Goal: Transaction & Acquisition: Purchase product/service

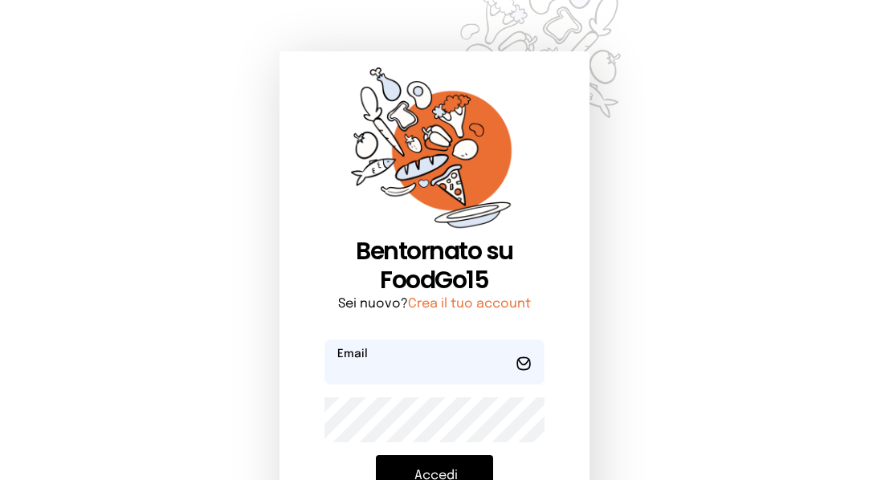
type input "**********"
click at [422, 470] on button "Accedi" at bounding box center [435, 476] width 118 height 42
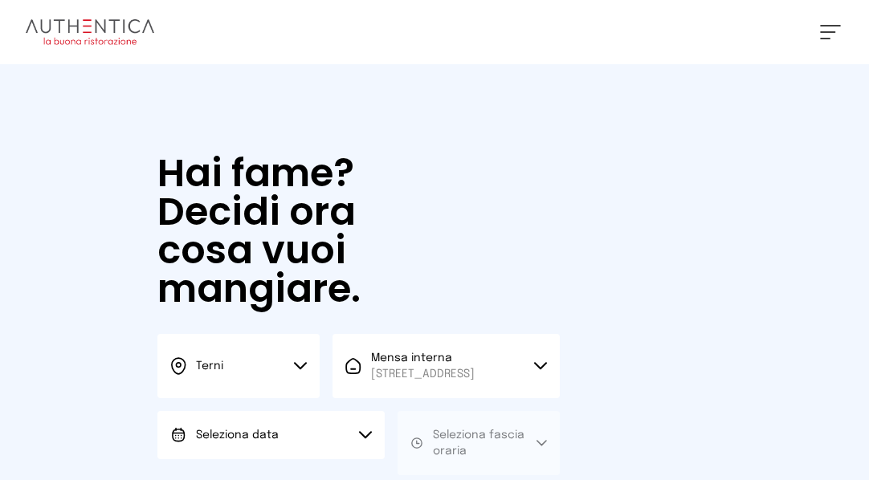
drag, startPoint x: 211, startPoint y: 391, endPoint x: 247, endPoint y: 289, distance: 108.2
click at [241, 293] on div "Hai fame? Decidi ora cosa vuoi mangiare. Terni Scegli la città [GEOGRAPHIC_DATA…" at bounding box center [358, 348] width 434 height 568
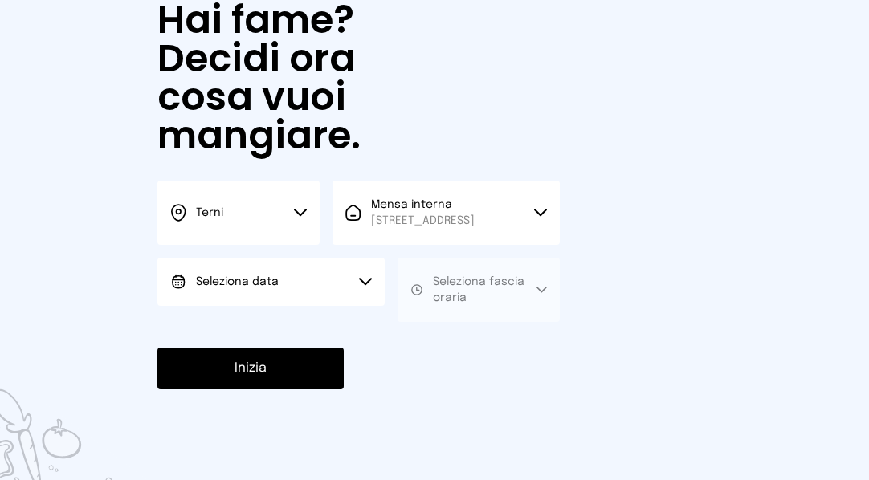
scroll to position [161, 0]
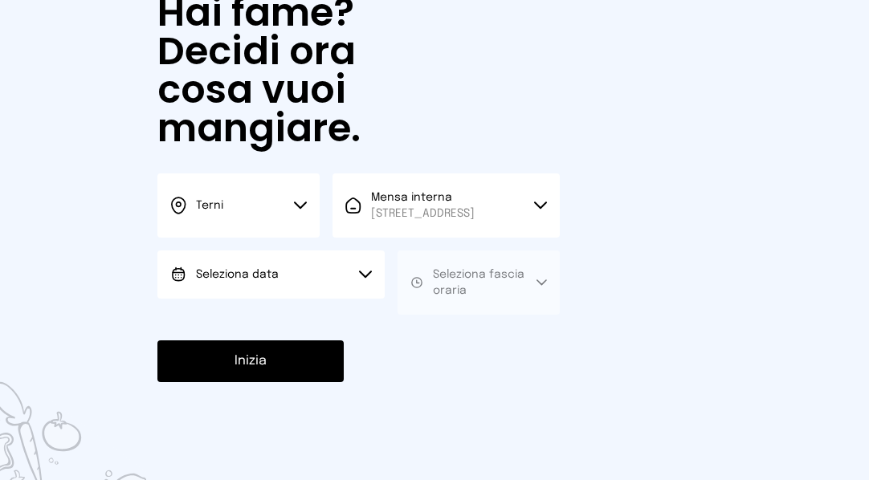
click at [306, 315] on div "Seleziona data Scegli la data [DATE], [DATE]" at bounding box center [270, 282] width 227 height 64
click at [313, 299] on button "Seleziona data" at bounding box center [270, 274] width 227 height 48
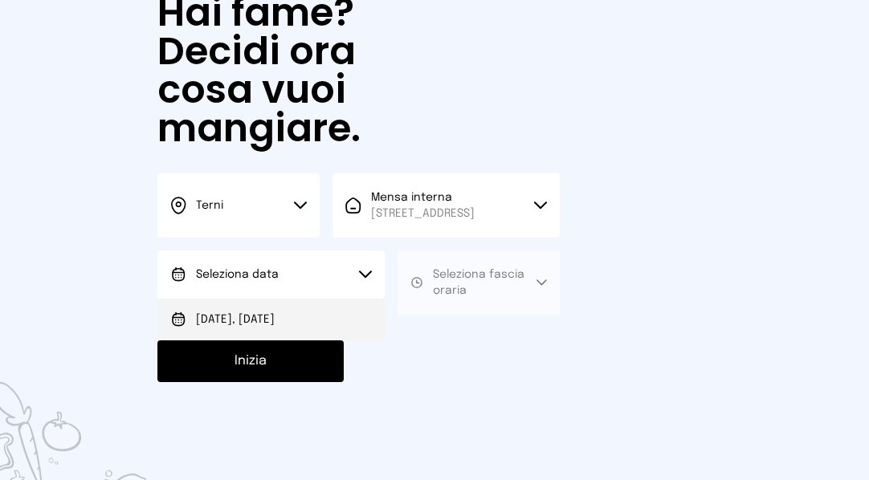
click at [311, 324] on li "[DATE], [DATE]" at bounding box center [270, 320] width 227 height 42
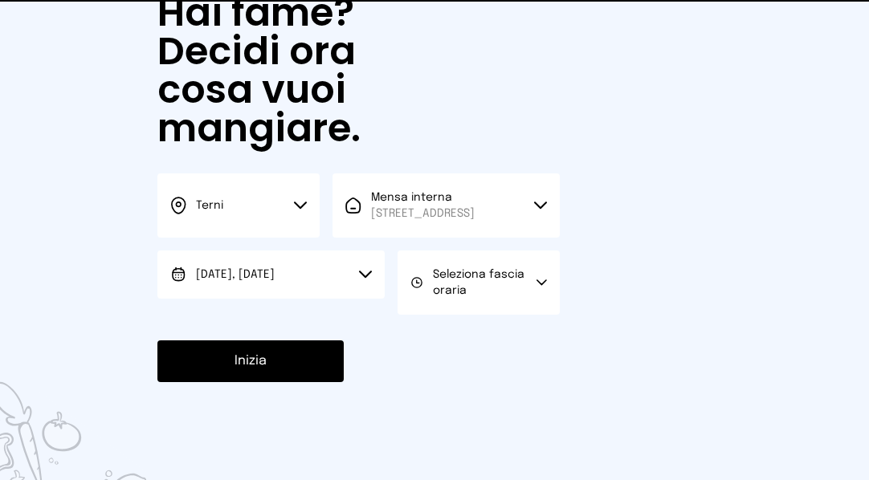
click at [446, 297] on span "Seleziona fascia oraria" at bounding box center [485, 283] width 104 height 32
click at [433, 344] on div "Pranzo" at bounding box center [442, 336] width 64 height 16
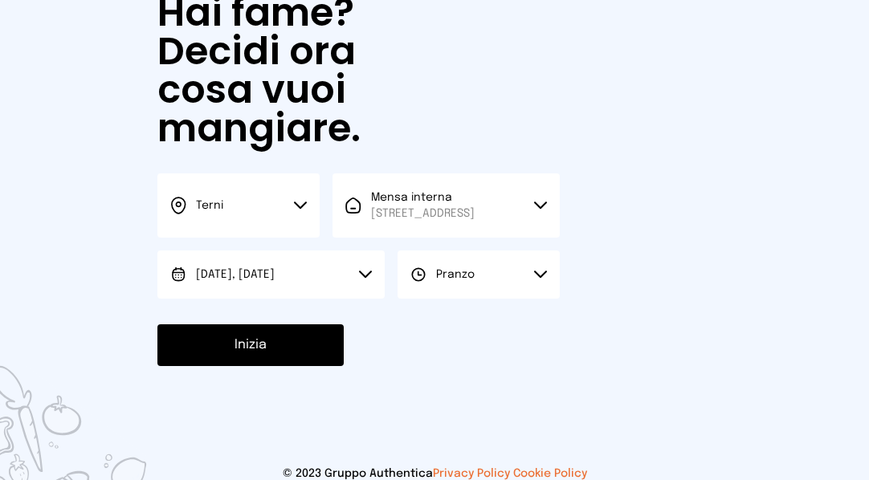
scroll to position [144, 0]
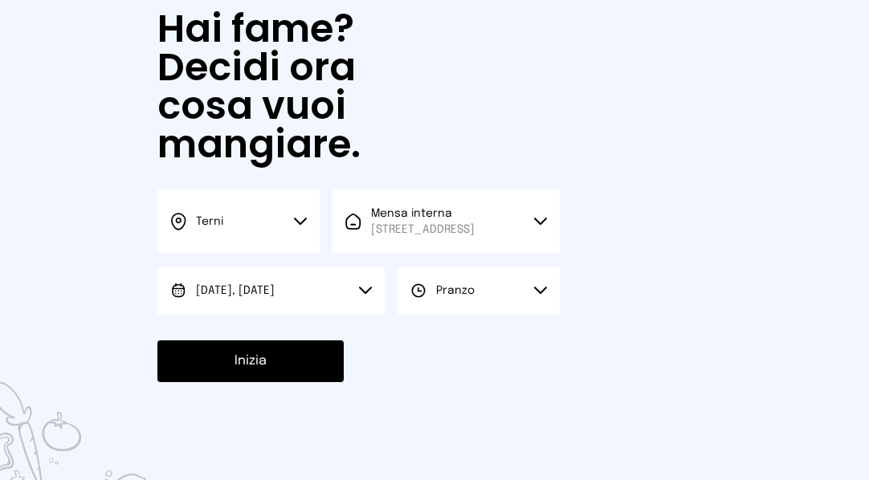
click at [274, 370] on button "Inizia" at bounding box center [250, 361] width 186 height 42
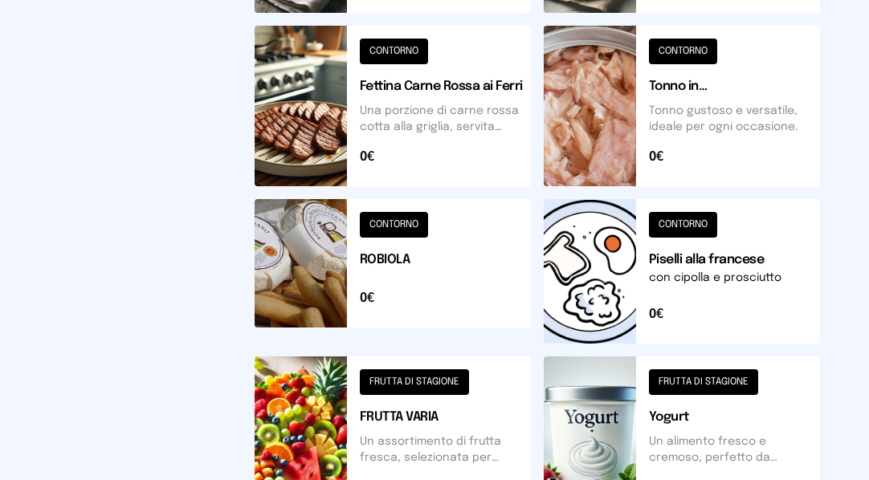
scroll to position [801, 0]
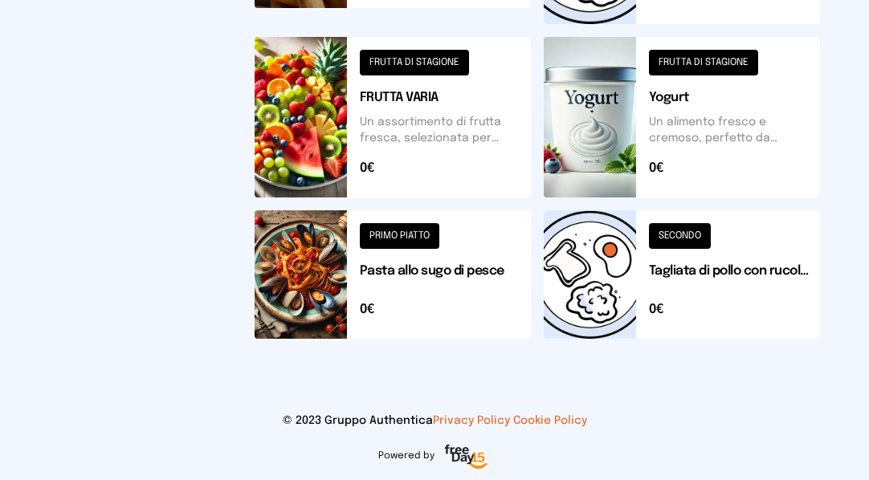
click at [511, 276] on button at bounding box center [392, 274] width 276 height 128
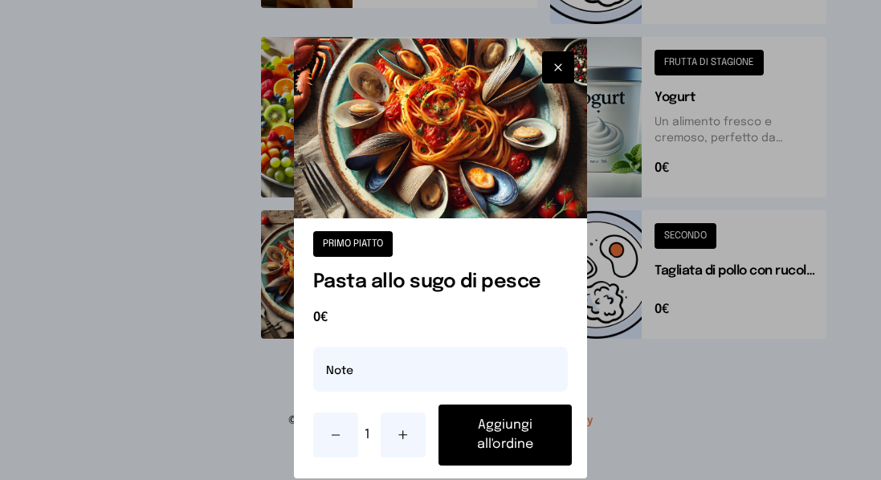
click at [521, 429] on button "Aggiungi all'ordine" at bounding box center [504, 435] width 133 height 61
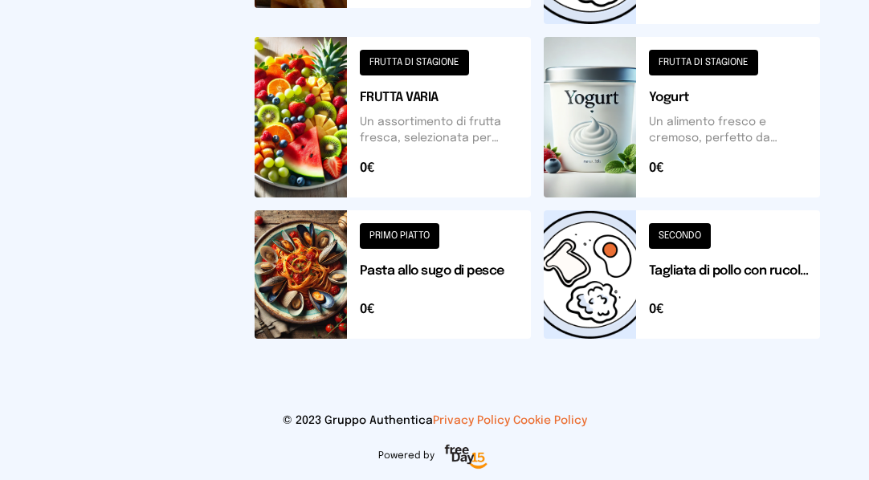
click at [788, 280] on button at bounding box center [681, 274] width 276 height 128
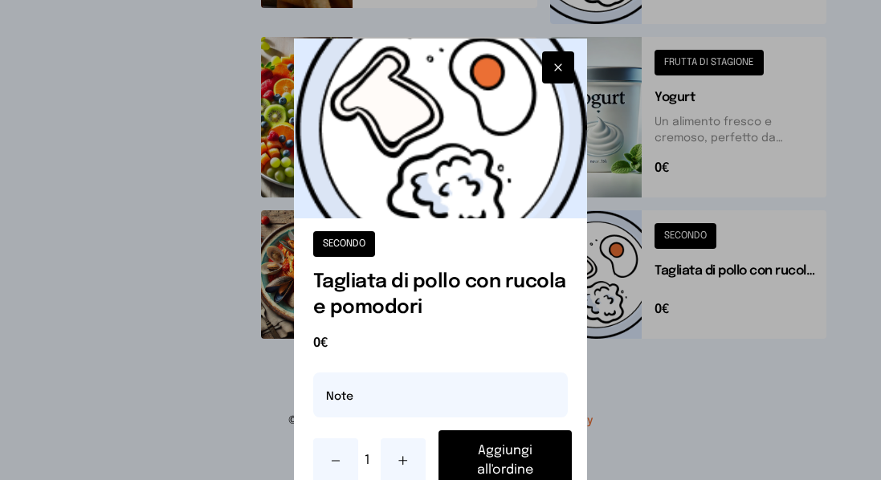
click at [543, 63] on button "button" at bounding box center [558, 67] width 32 height 32
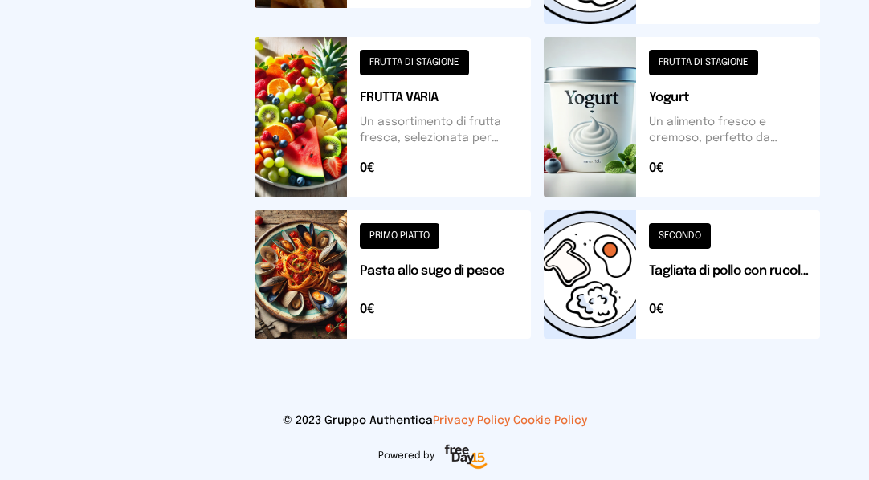
click at [713, 259] on button at bounding box center [681, 274] width 276 height 128
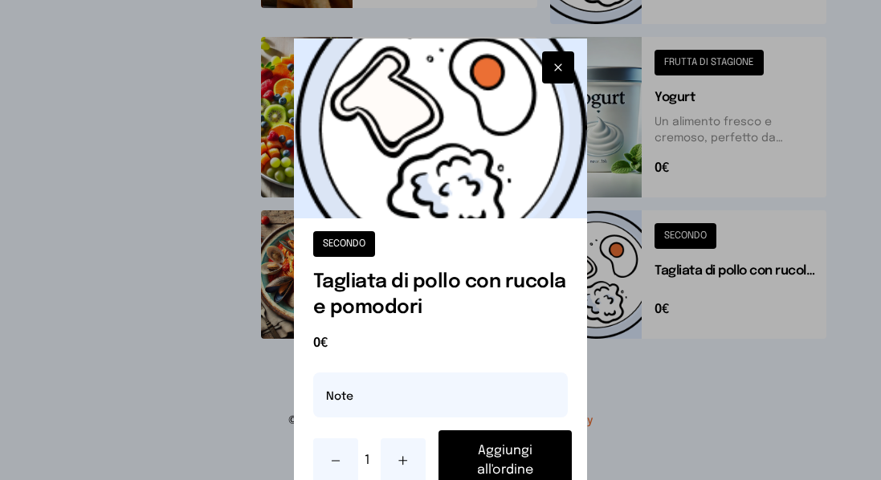
click at [531, 58] on img at bounding box center [441, 129] width 294 height 180
click at [542, 60] on button "button" at bounding box center [558, 67] width 32 height 32
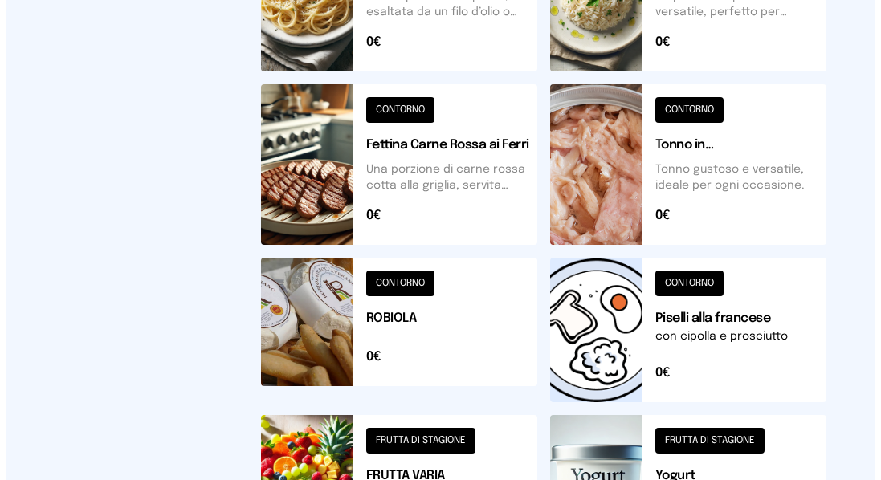
scroll to position [480, 0]
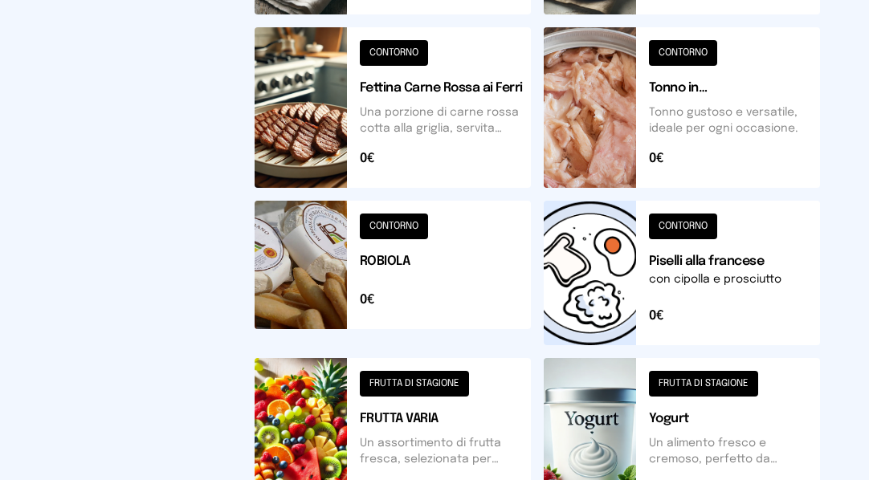
click at [369, 172] on button at bounding box center [392, 107] width 276 height 161
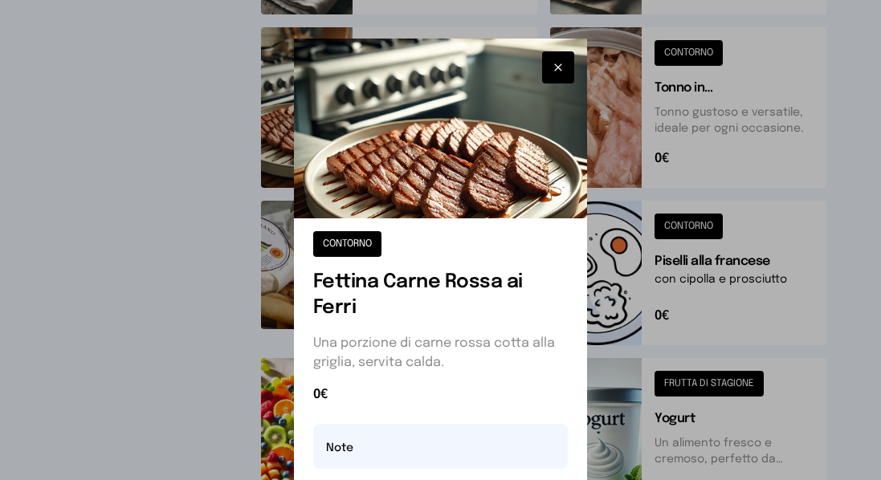
scroll to position [80, 0]
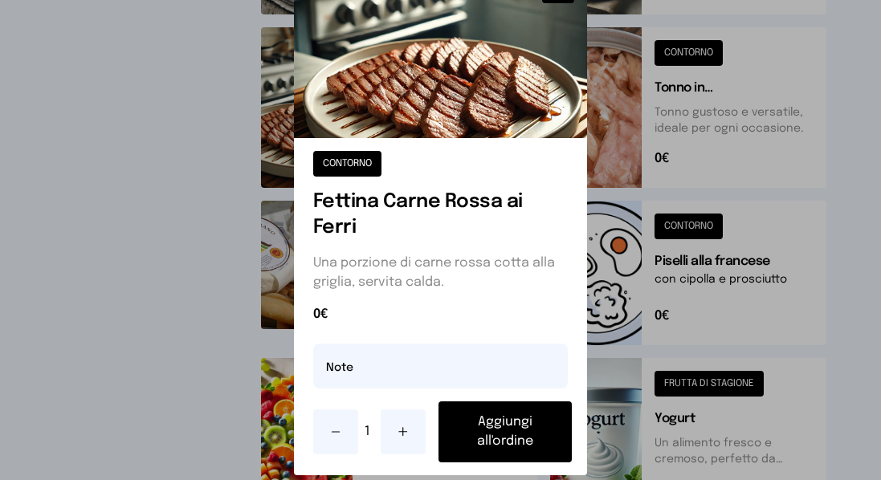
click at [499, 419] on button "Aggiungi all'ordine" at bounding box center [504, 431] width 133 height 61
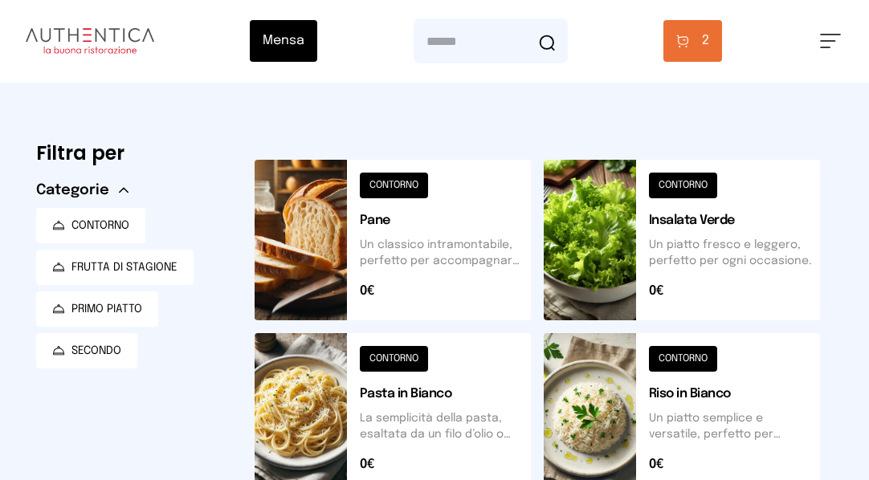
scroll to position [0, 0]
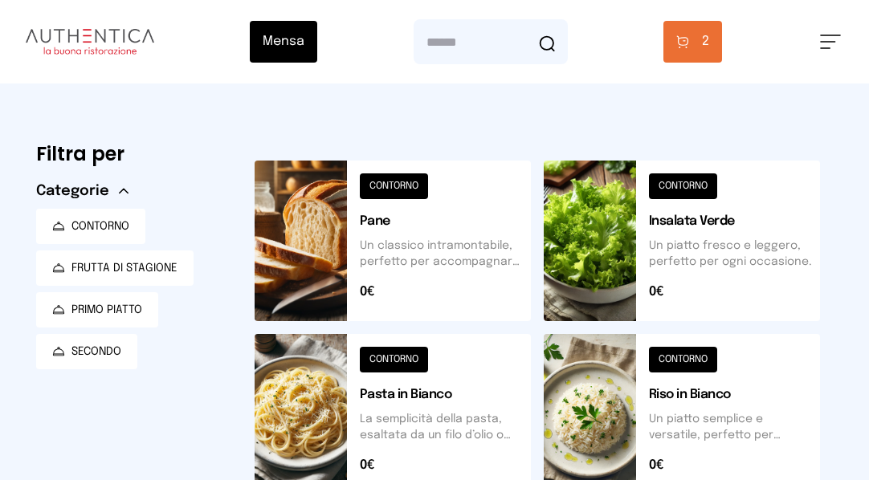
click at [679, 49] on button "carrello • 2" at bounding box center [692, 42] width 59 height 42
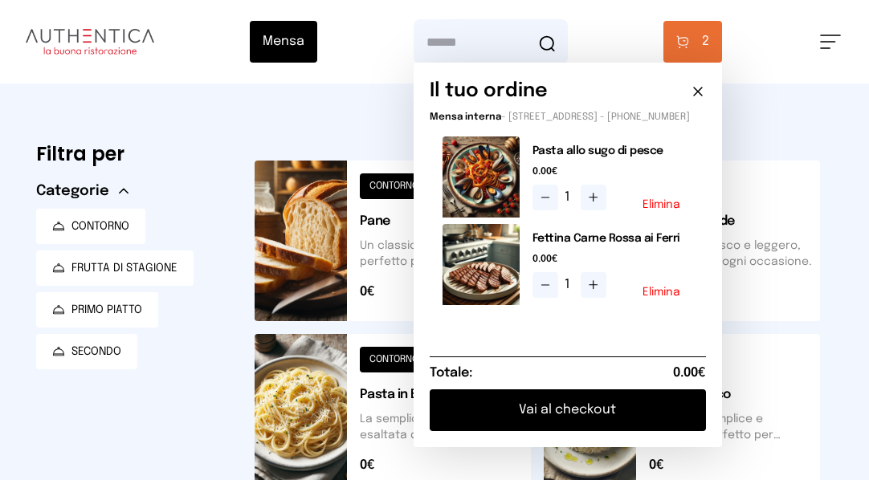
click at [644, 412] on button "Vai al checkout" at bounding box center [567, 410] width 276 height 42
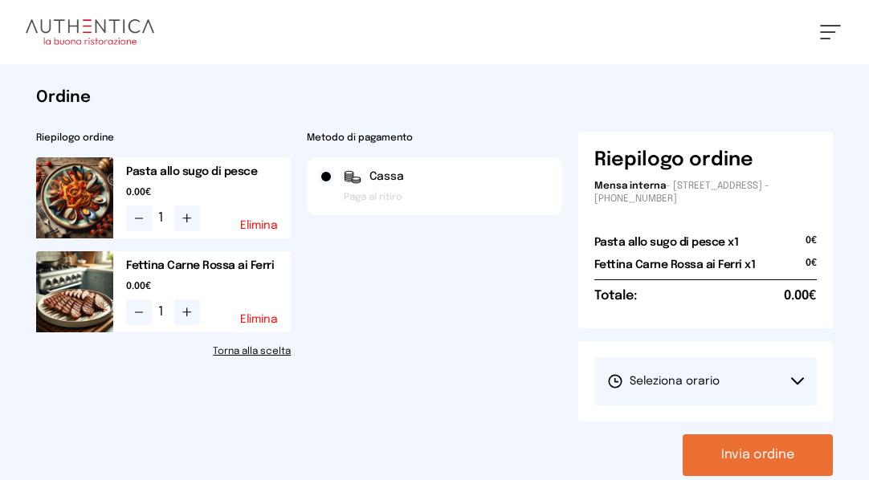
drag, startPoint x: 653, startPoint y: 381, endPoint x: 661, endPoint y: 426, distance: 46.3
click at [653, 388] on span "Seleziona orario" at bounding box center [663, 381] width 112 height 16
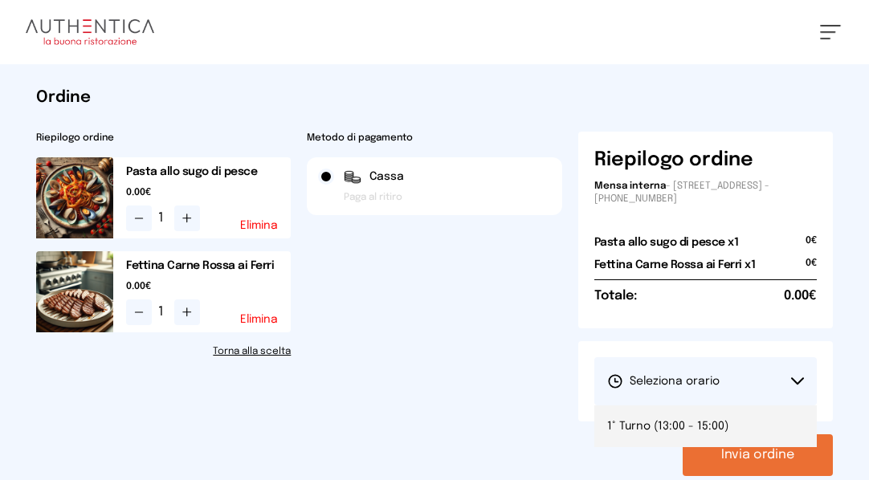
click at [662, 429] on span "1° Turno (13:00 - 15:00)" at bounding box center [667, 426] width 121 height 16
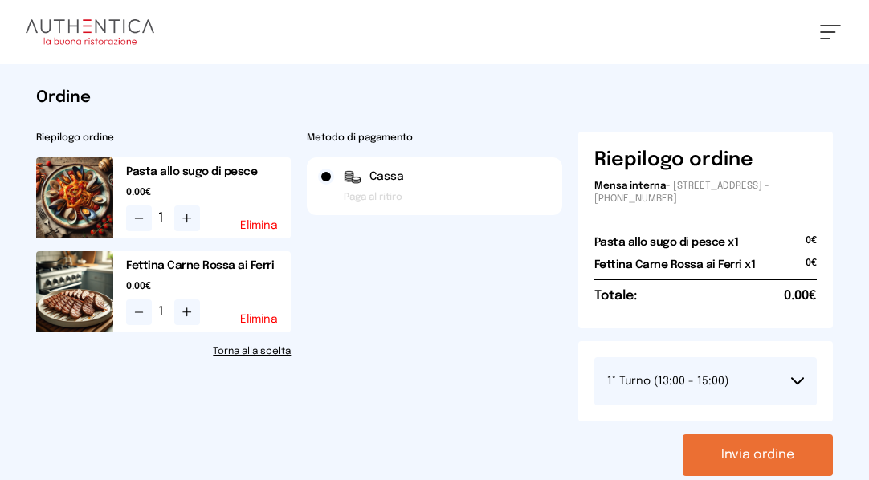
click at [745, 468] on button "Invia ordine" at bounding box center [757, 455] width 150 height 42
